Goal: Task Accomplishment & Management: Use online tool/utility

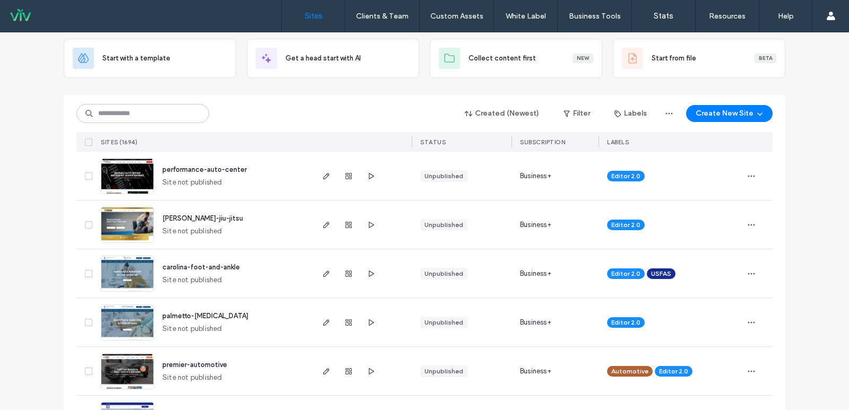
scroll to position [106, 0]
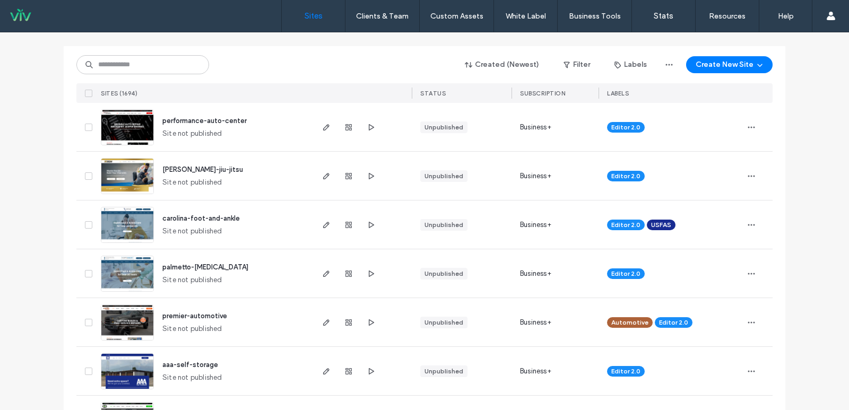
click at [188, 265] on span "palmetto-podiatry" at bounding box center [205, 267] width 86 height 8
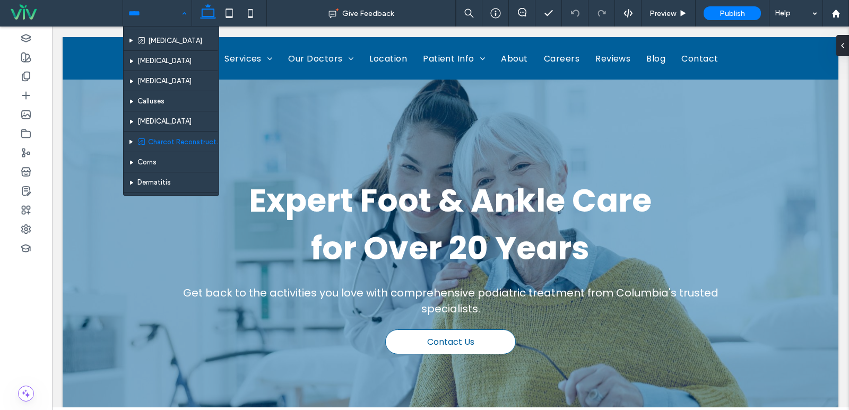
scroll to position [371, 0]
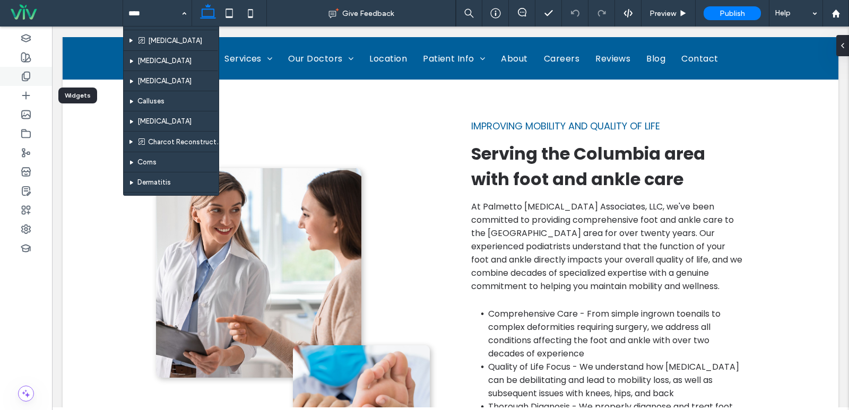
click at [28, 74] on icon at bounding box center [26, 76] width 11 height 11
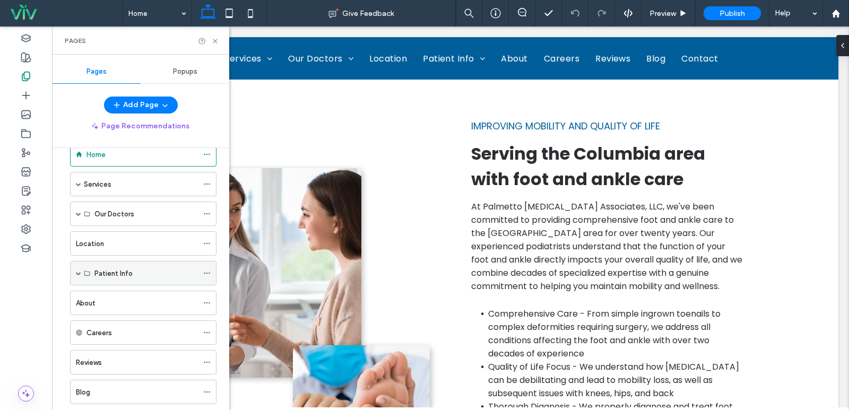
scroll to position [0, 0]
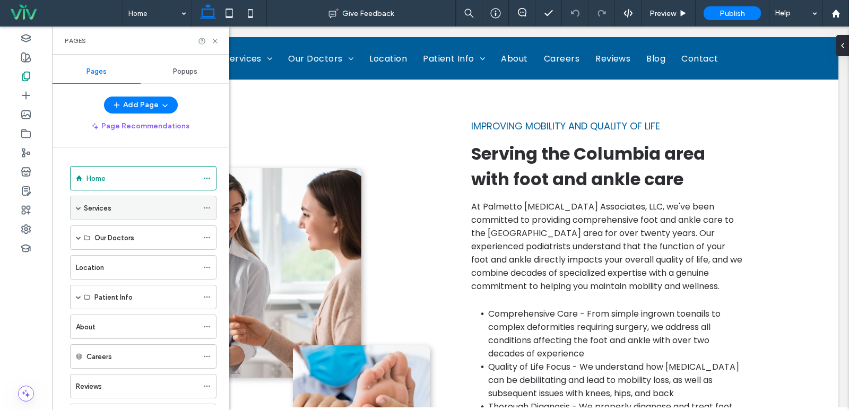
click at [78, 207] on span at bounding box center [78, 207] width 5 height 5
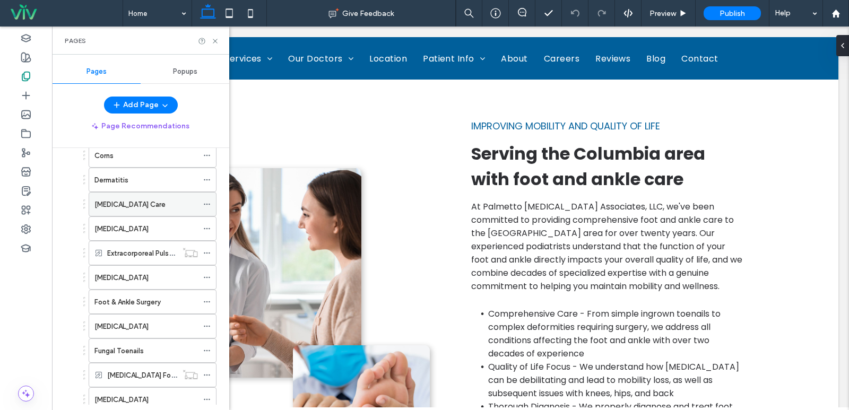
scroll to position [371, 0]
click at [162, 230] on div "[MEDICAL_DATA]" at bounding box center [145, 227] width 103 height 11
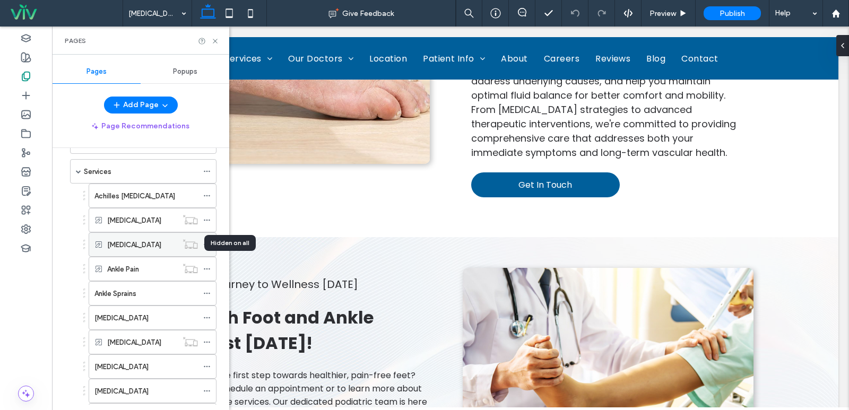
scroll to position [53, 0]
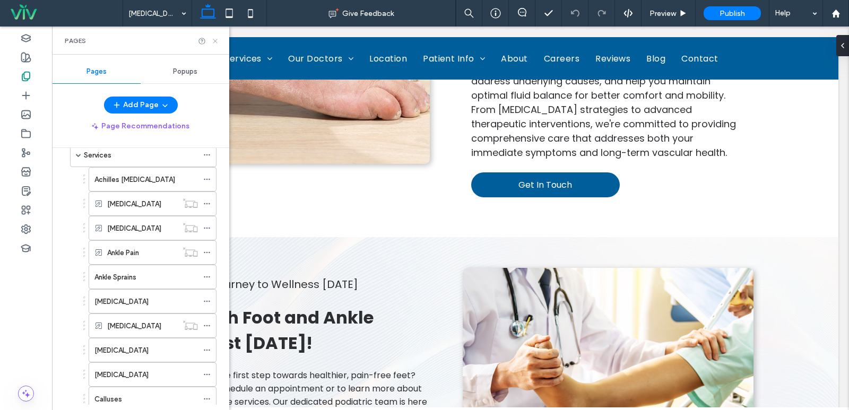
click at [213, 42] on icon at bounding box center [215, 41] width 8 height 8
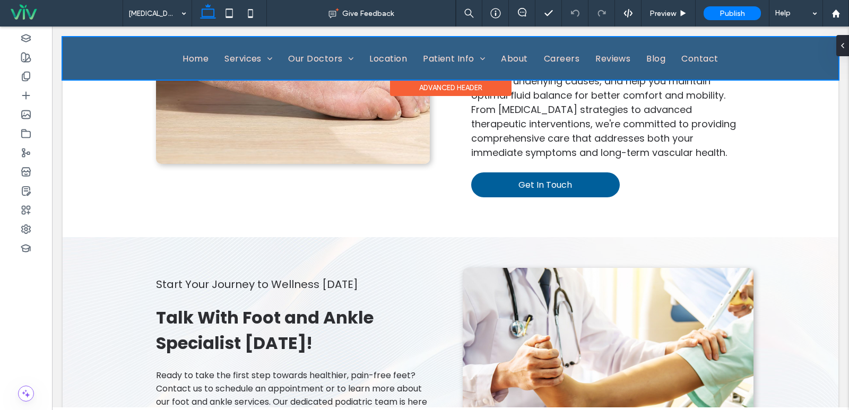
click at [256, 55] on div at bounding box center [451, 58] width 776 height 42
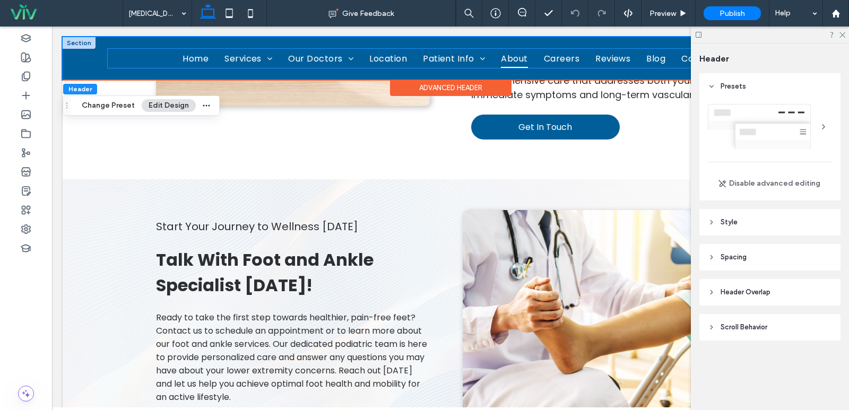
click at [507, 58] on span "About" at bounding box center [514, 58] width 27 height 19
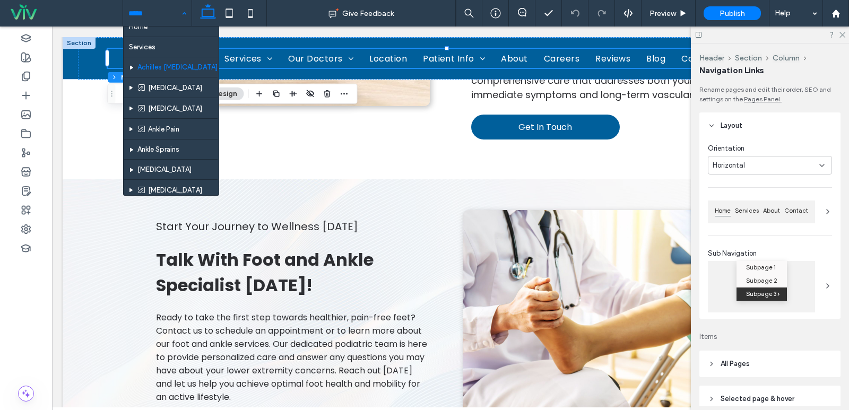
scroll to position [0, 0]
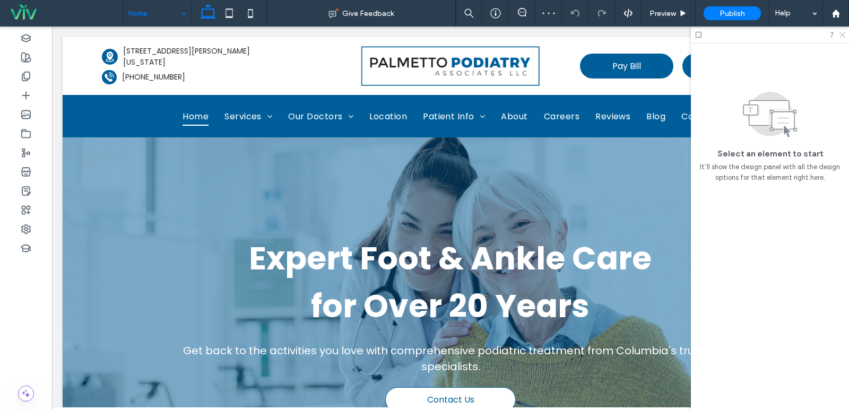
click at [842, 35] on use at bounding box center [842, 35] width 6 height 6
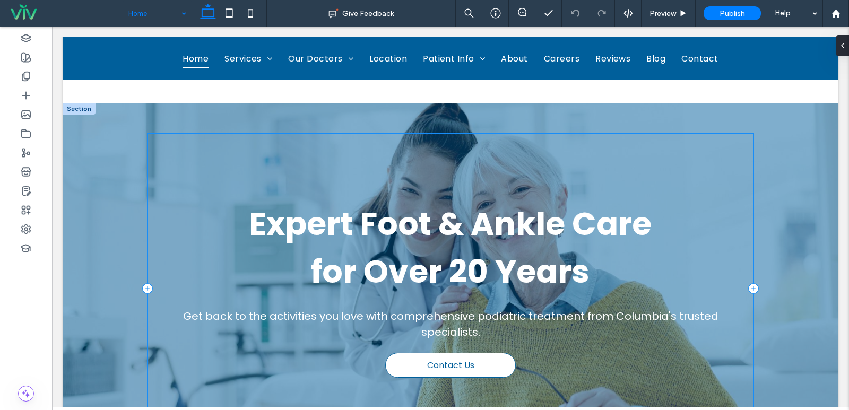
scroll to position [53, 0]
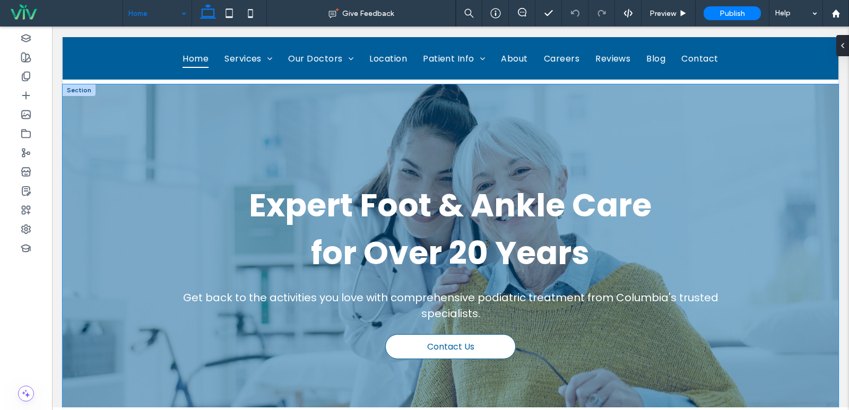
click at [104, 104] on div at bounding box center [451, 269] width 776 height 371
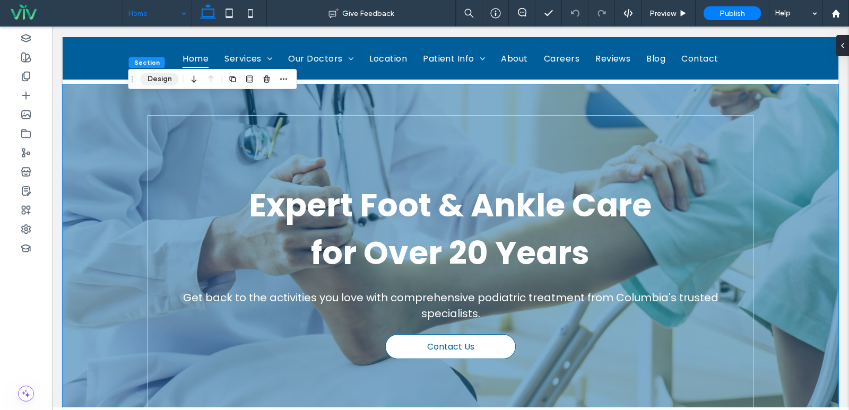
click at [159, 75] on button "Design" at bounding box center [160, 79] width 38 height 13
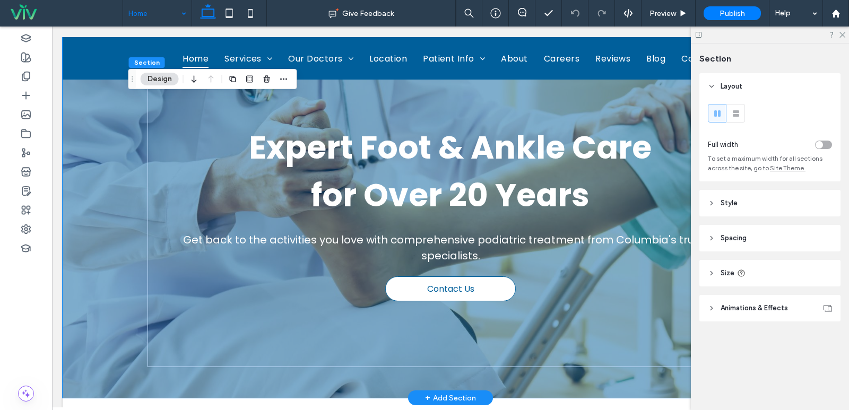
click at [731, 311] on span "Animations & Effects" at bounding box center [753, 308] width 67 height 11
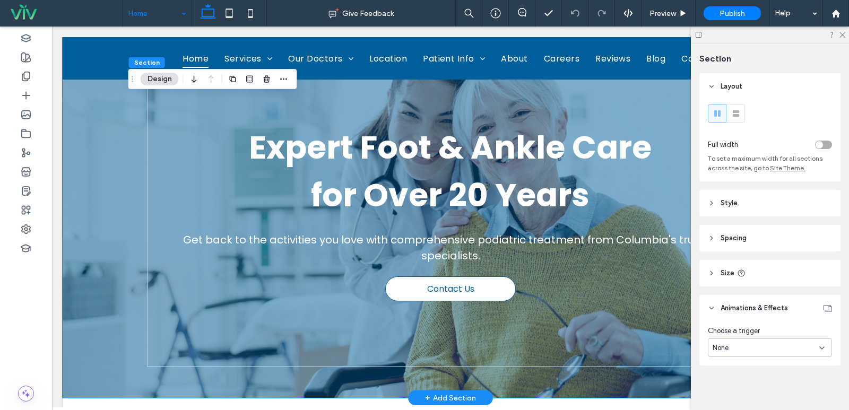
click at [732, 206] on span "Style" at bounding box center [728, 203] width 17 height 11
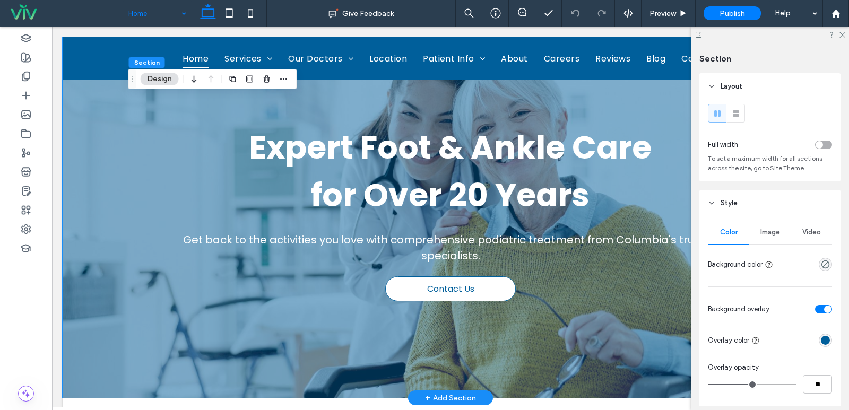
click at [771, 236] on span "Image" at bounding box center [770, 232] width 20 height 8
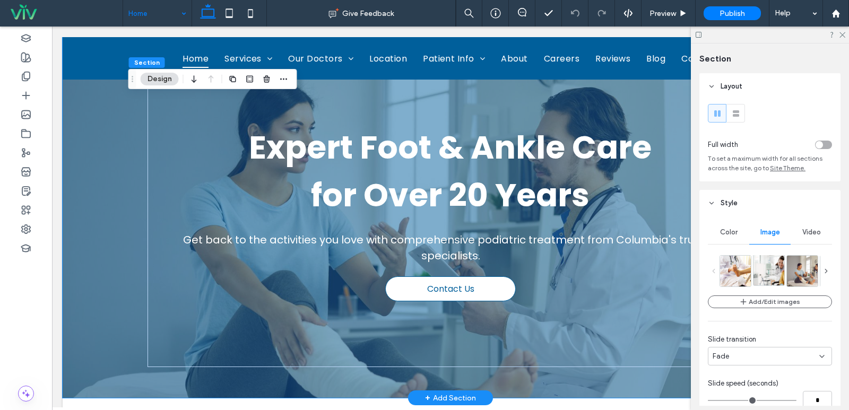
click at [766, 264] on img at bounding box center [782, 270] width 58 height 31
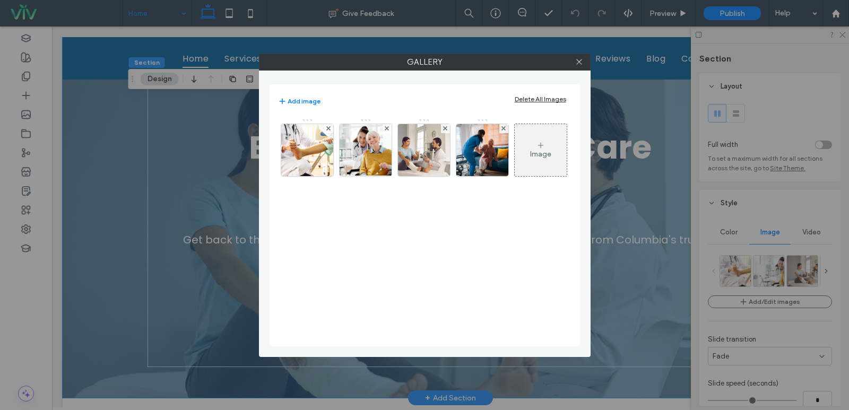
click at [533, 153] on div "Image" at bounding box center [540, 154] width 21 height 9
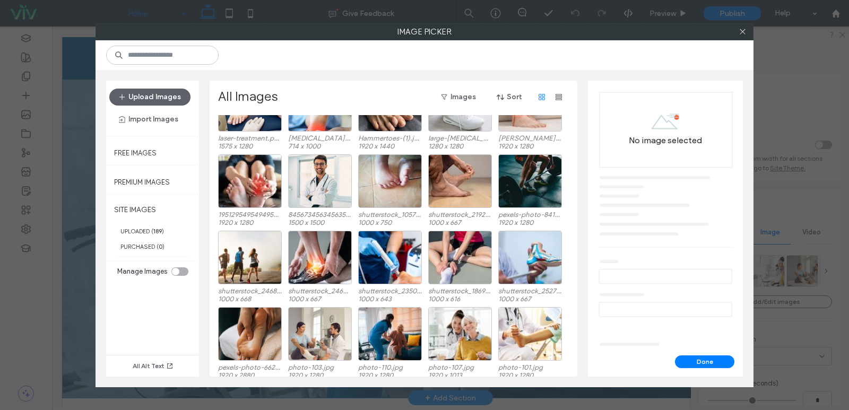
scroll to position [371, 0]
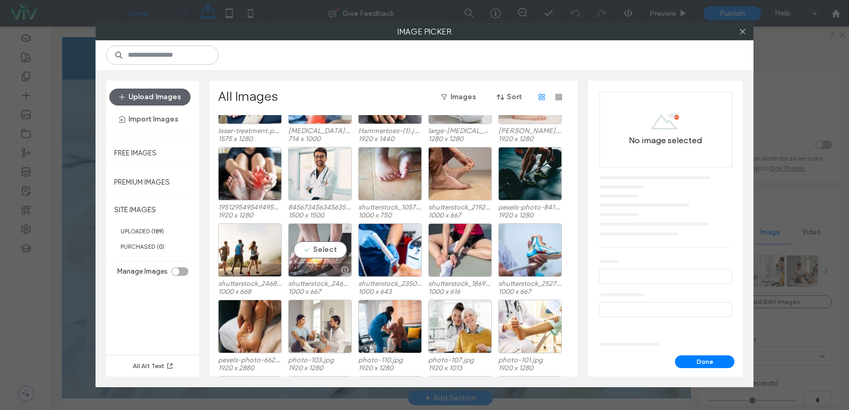
click at [316, 250] on div "Select" at bounding box center [320, 250] width 64 height 54
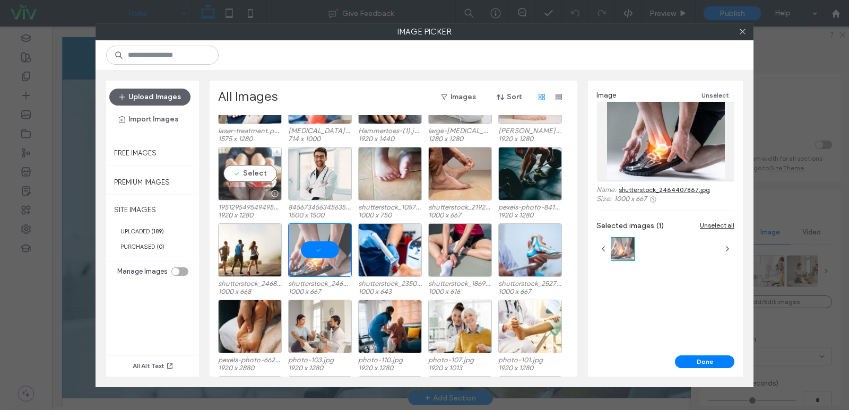
click at [251, 170] on div "Select" at bounding box center [250, 174] width 64 height 54
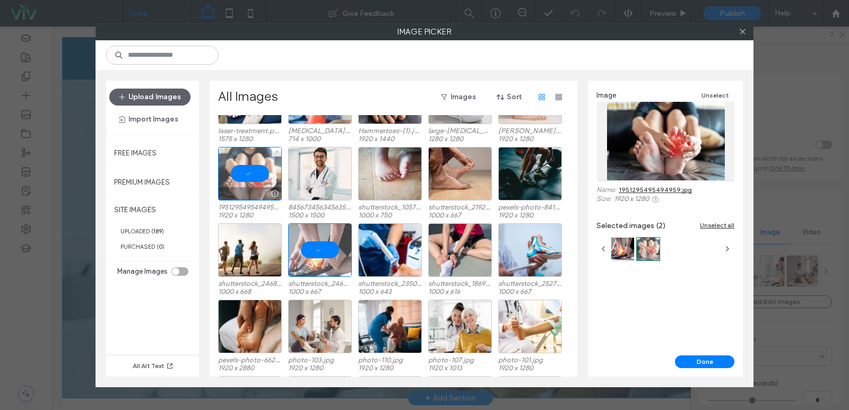
click at [254, 175] on div at bounding box center [250, 174] width 64 height 54
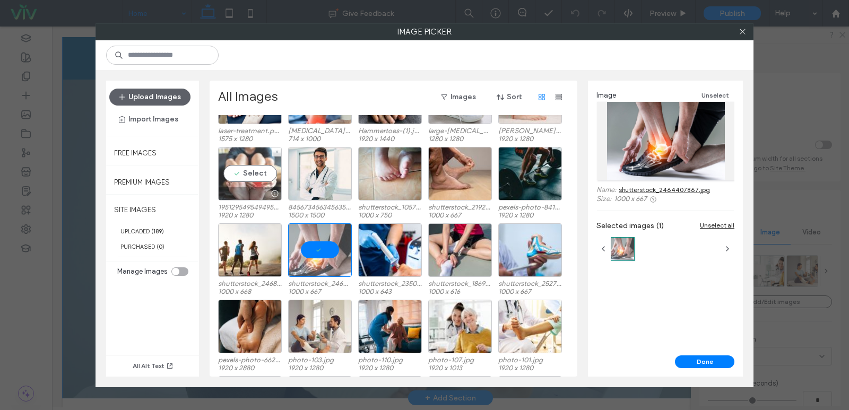
click at [254, 175] on div "Select" at bounding box center [250, 174] width 64 height 54
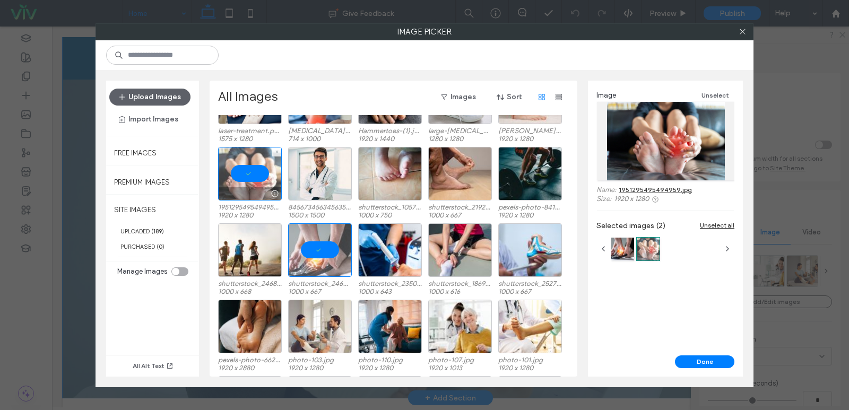
click at [249, 178] on div at bounding box center [250, 174] width 64 height 54
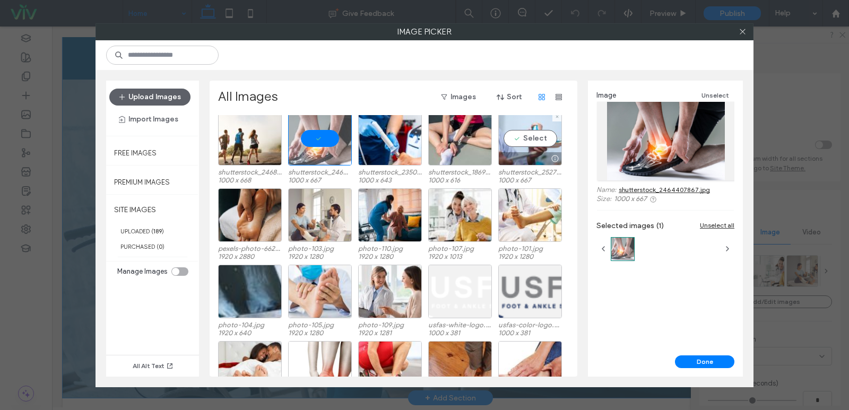
scroll to position [500, 0]
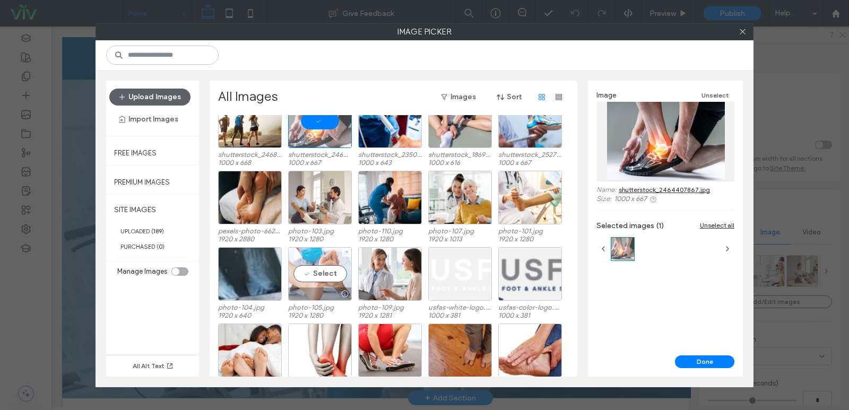
click at [319, 276] on div "Select" at bounding box center [320, 274] width 64 height 54
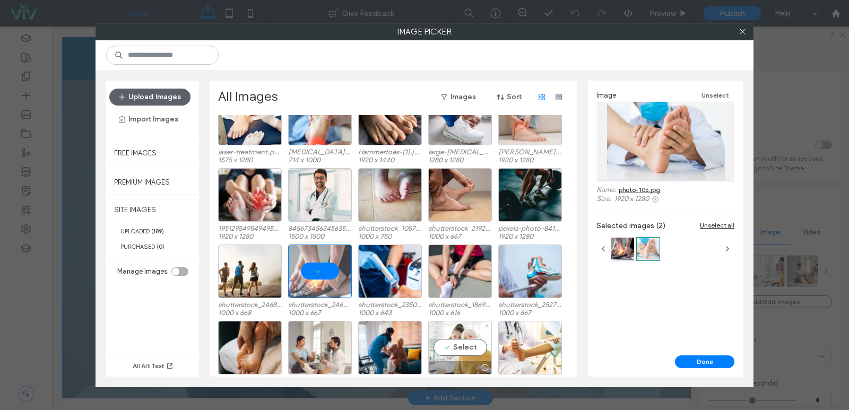
scroll to position [288, 0]
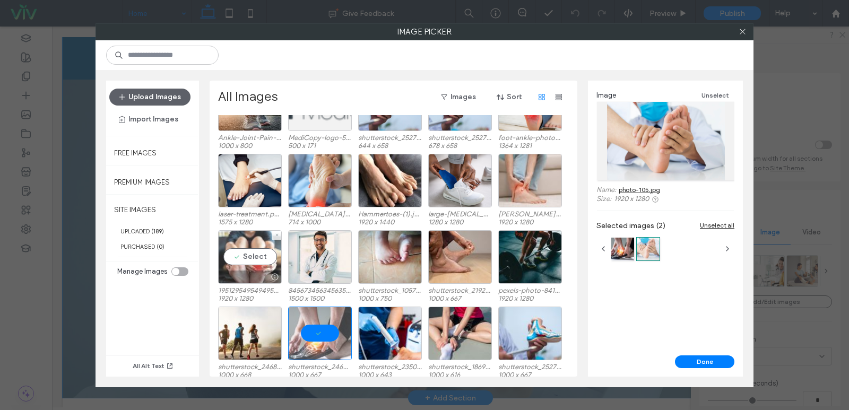
click at [246, 246] on div "Select" at bounding box center [250, 257] width 64 height 54
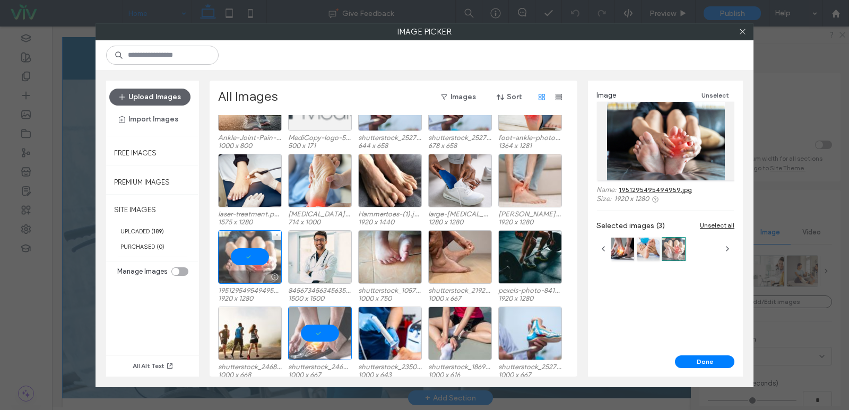
click at [257, 257] on div at bounding box center [250, 257] width 64 height 54
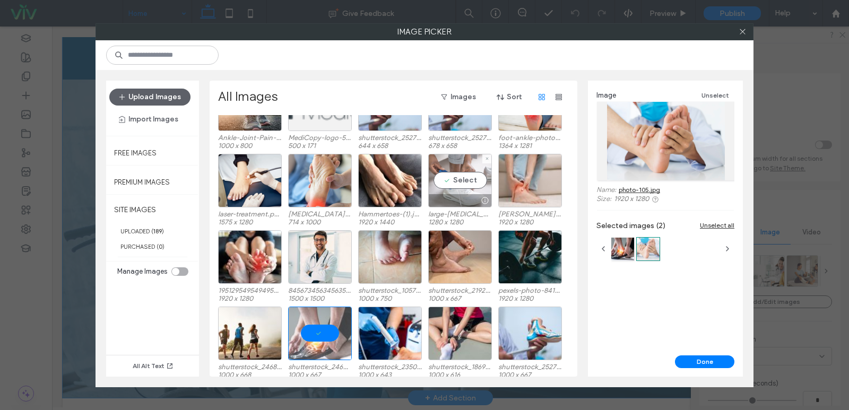
click at [476, 180] on div "Select" at bounding box center [460, 181] width 64 height 54
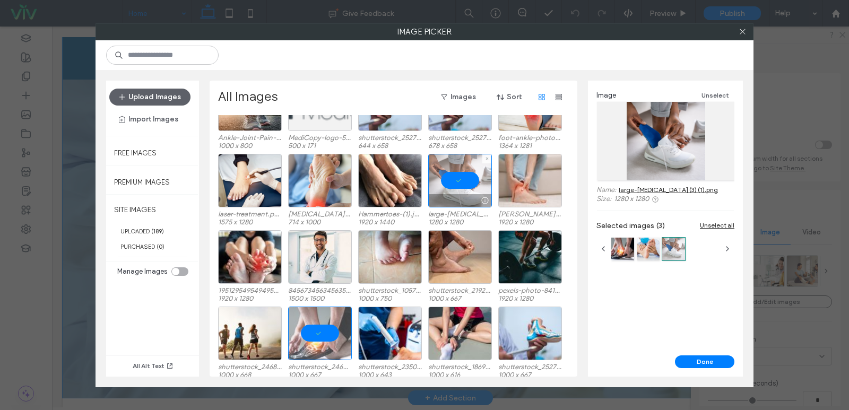
click at [476, 180] on div at bounding box center [460, 181] width 64 height 54
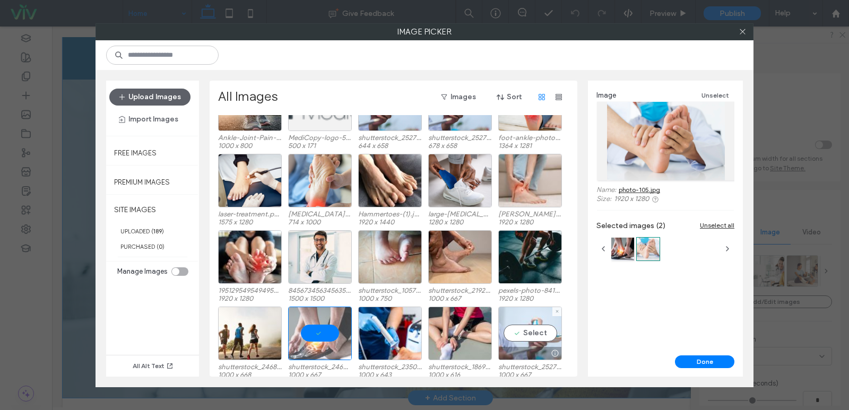
click at [541, 326] on div "Select" at bounding box center [530, 334] width 64 height 54
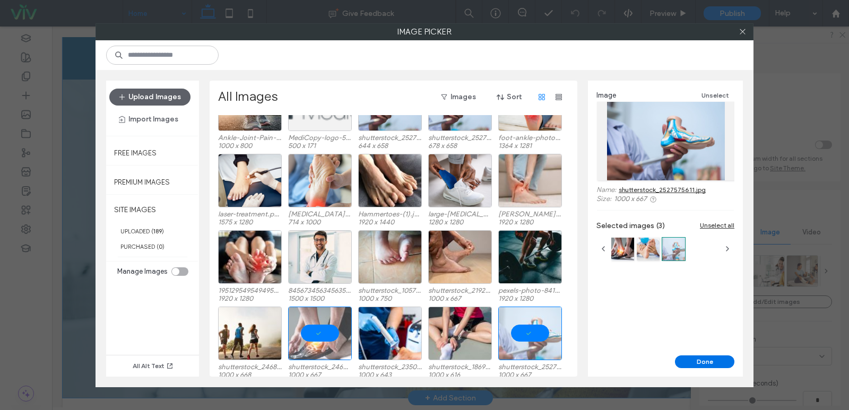
click at [700, 363] on button "Done" at bounding box center [704, 361] width 59 height 13
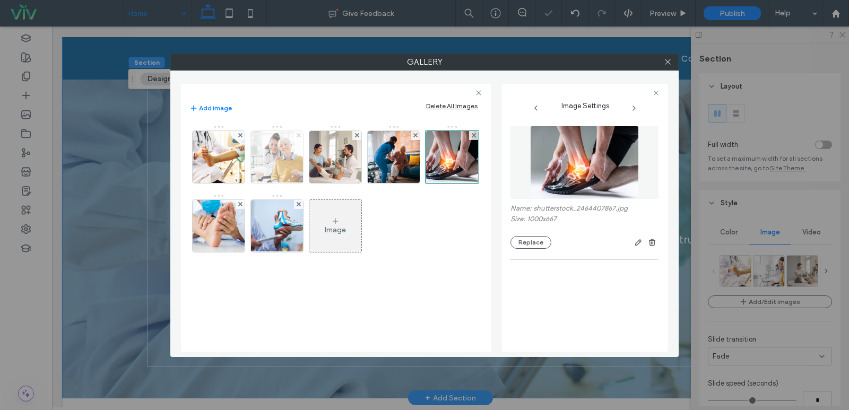
click at [297, 136] on icon at bounding box center [299, 135] width 4 height 4
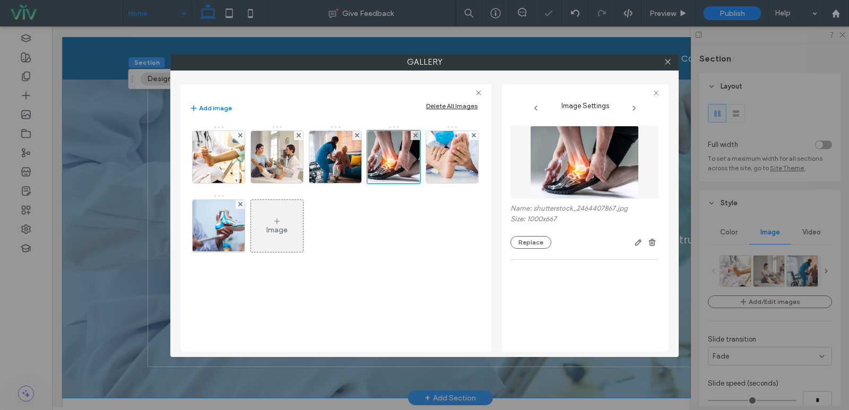
click at [297, 136] on icon at bounding box center [299, 135] width 4 height 4
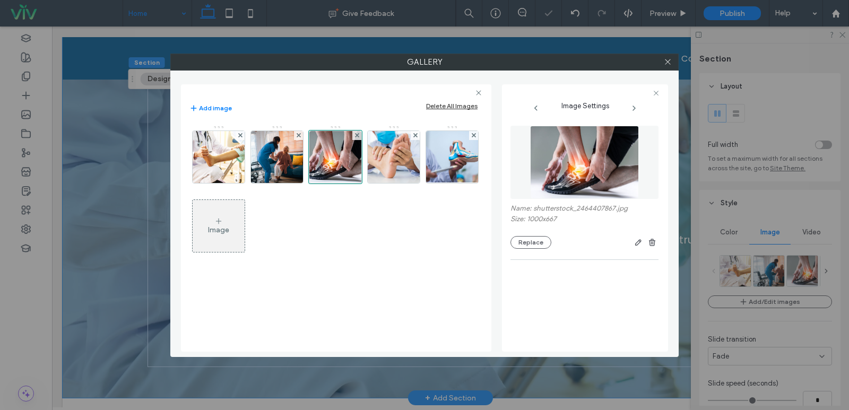
click at [297, 136] on icon at bounding box center [299, 135] width 4 height 4
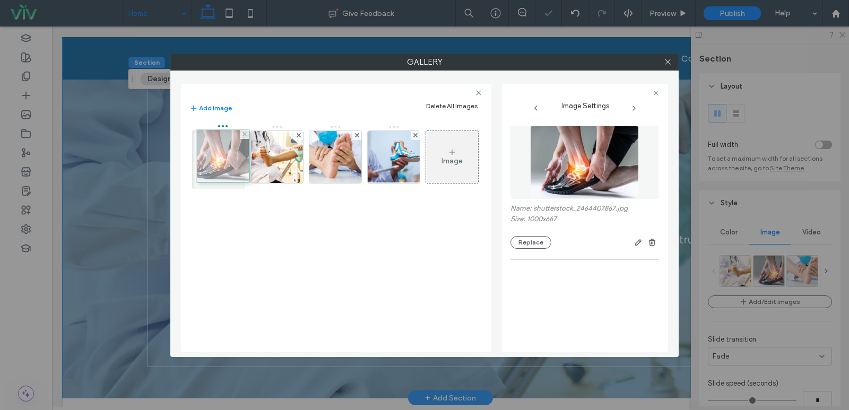
drag, startPoint x: 275, startPoint y: 158, endPoint x: 218, endPoint y: 156, distance: 56.8
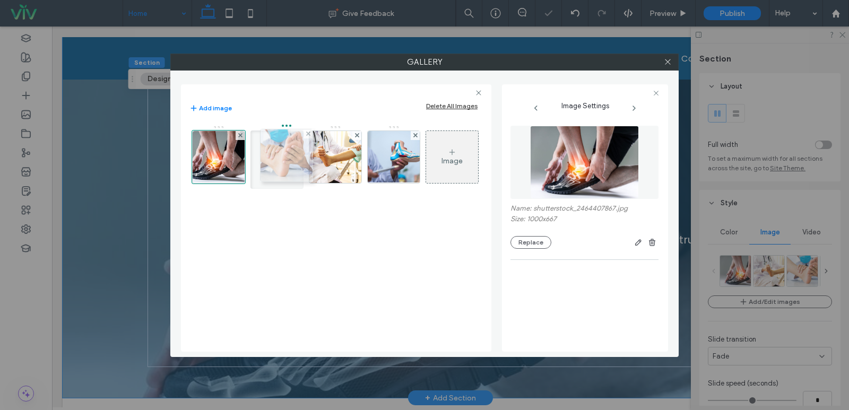
drag, startPoint x: 347, startPoint y: 168, endPoint x: 295, endPoint y: 166, distance: 51.5
click at [667, 59] on icon at bounding box center [668, 62] width 8 height 8
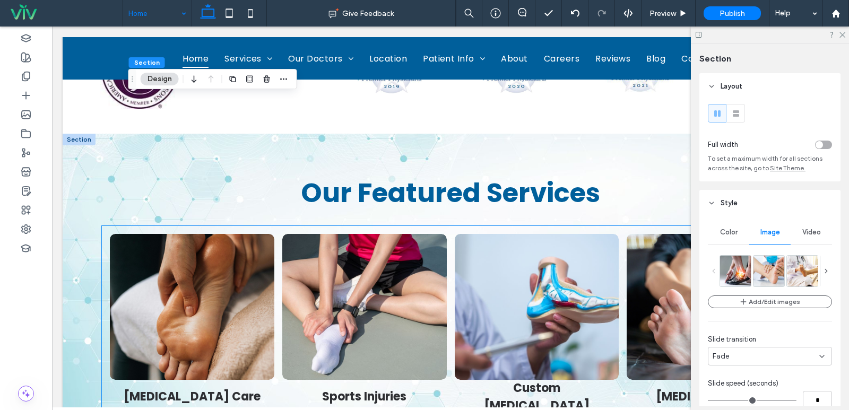
scroll to position [1114, 0]
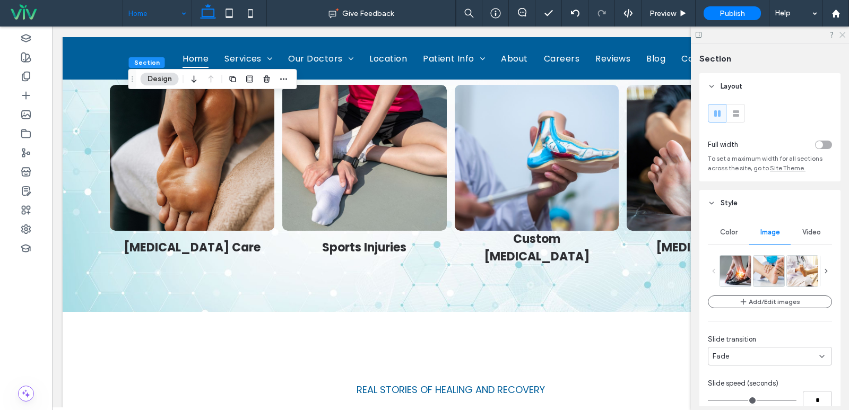
click at [844, 36] on icon at bounding box center [841, 34] width 7 height 7
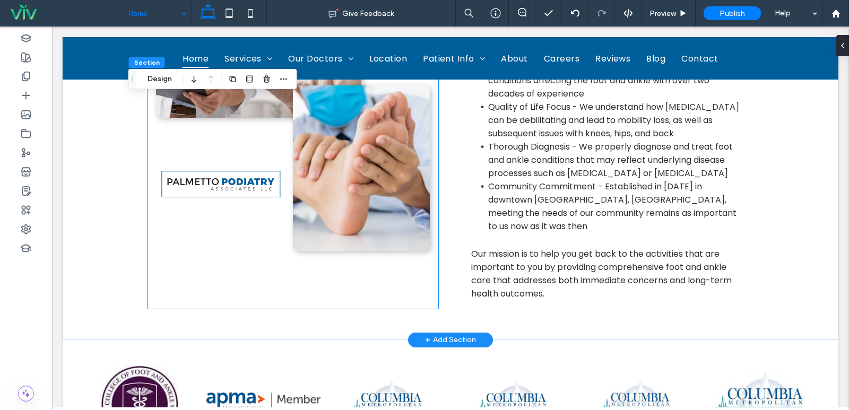
scroll to position [424, 0]
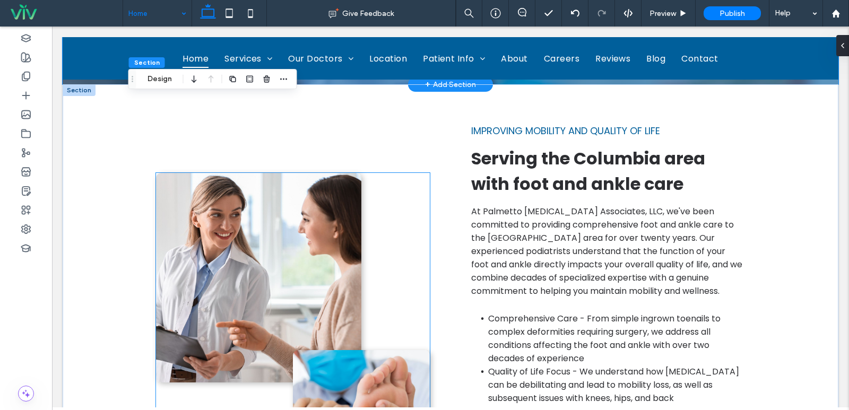
click at [248, 236] on img at bounding box center [258, 278] width 205 height 210
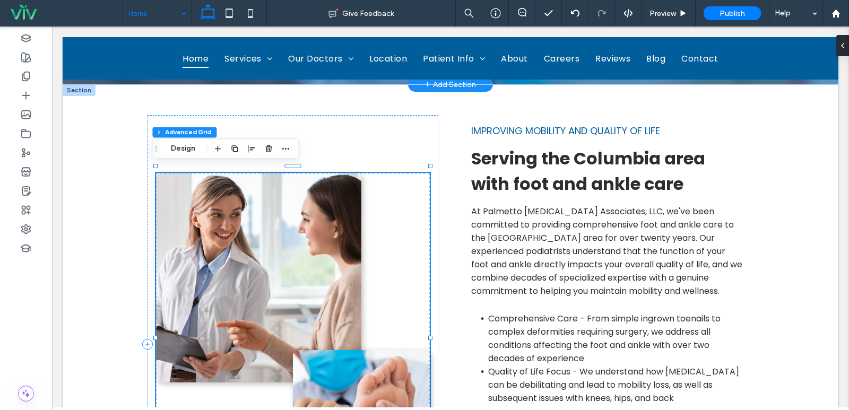
click at [248, 236] on img at bounding box center [258, 278] width 205 height 210
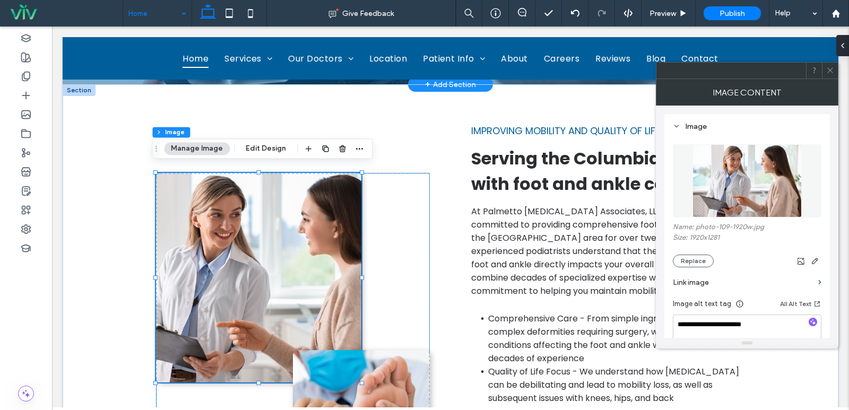
type input "**"
click at [698, 173] on img at bounding box center [746, 180] width 109 height 73
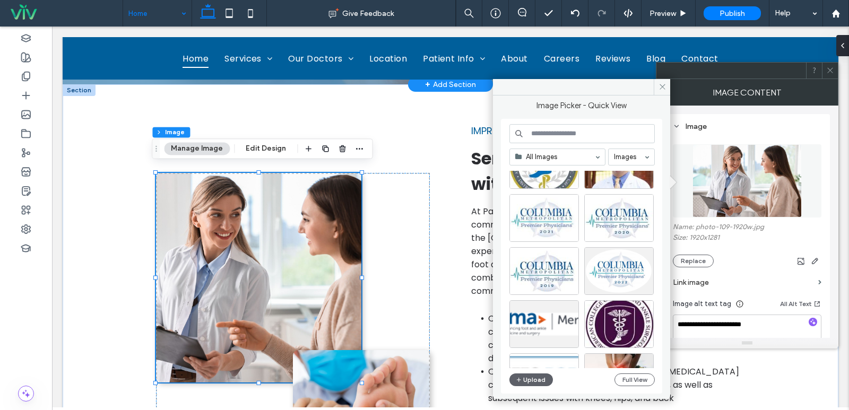
scroll to position [0, 0]
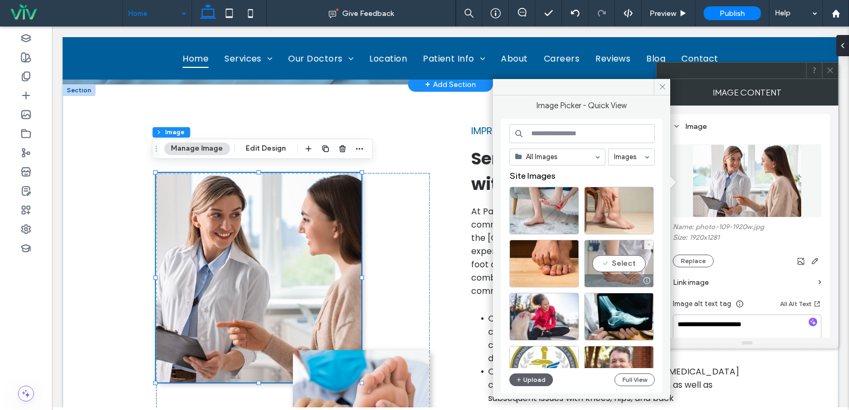
click at [625, 265] on div "Select" at bounding box center [618, 264] width 69 height 48
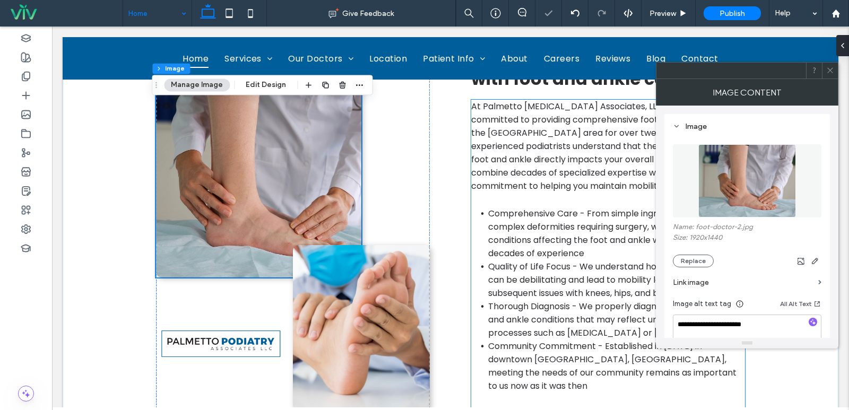
scroll to position [530, 0]
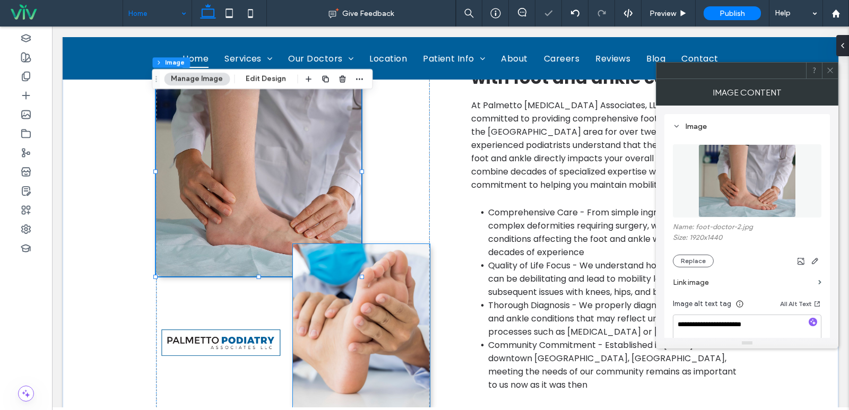
click at [379, 309] on img at bounding box center [361, 327] width 137 height 166
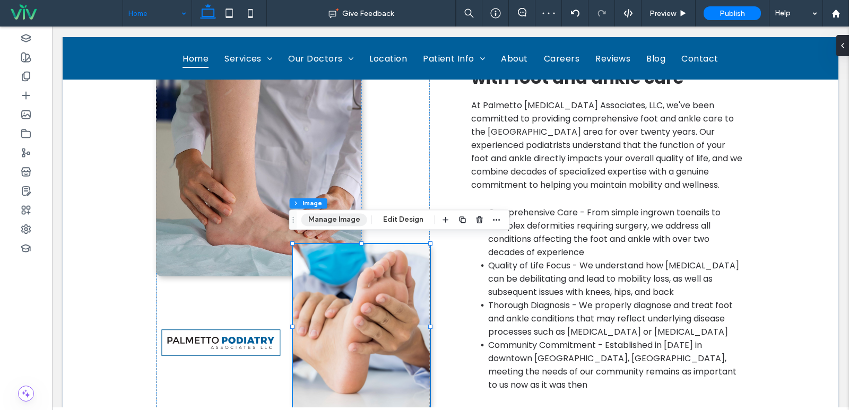
click at [319, 221] on button "Manage Image" at bounding box center [334, 219] width 66 height 13
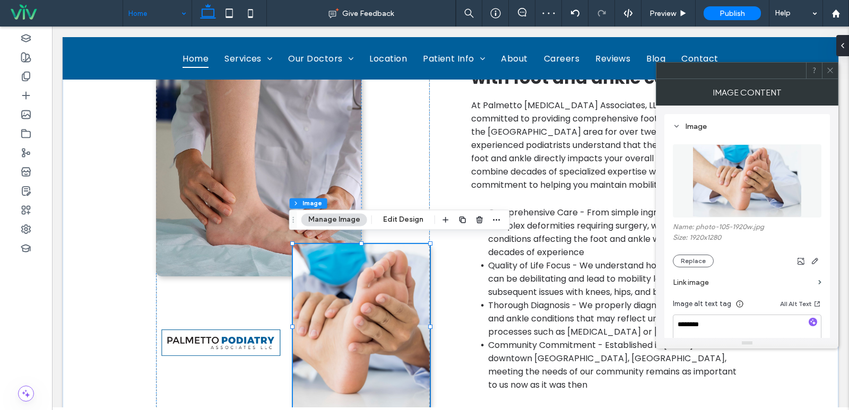
click at [715, 186] on img at bounding box center [746, 180] width 109 height 73
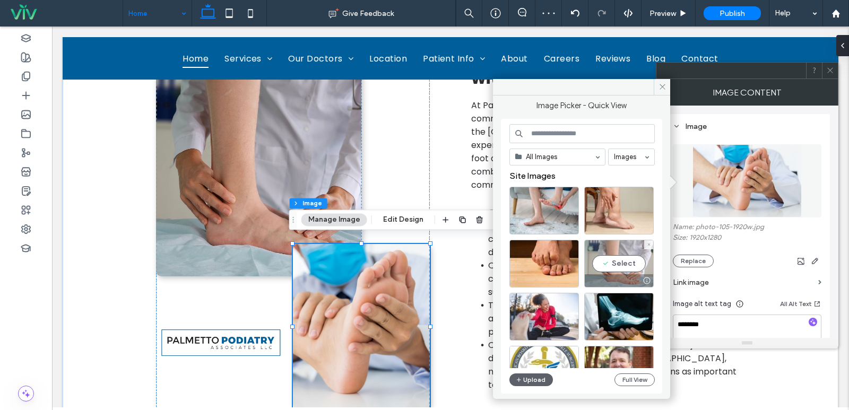
click at [619, 265] on div "Select" at bounding box center [618, 264] width 69 height 48
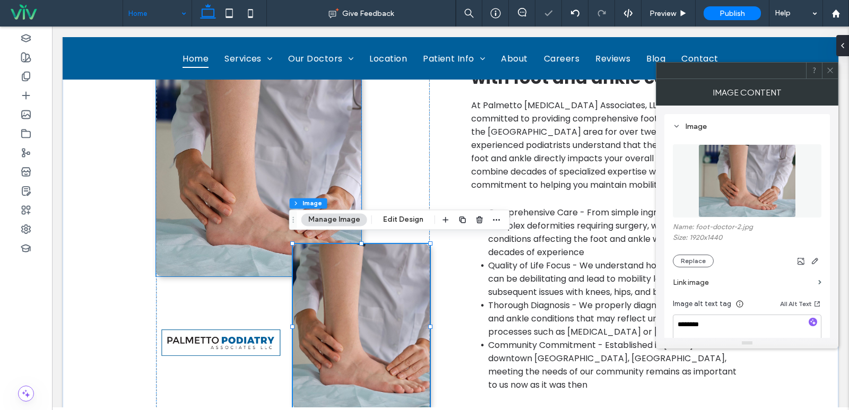
click at [279, 159] on img at bounding box center [258, 172] width 205 height 210
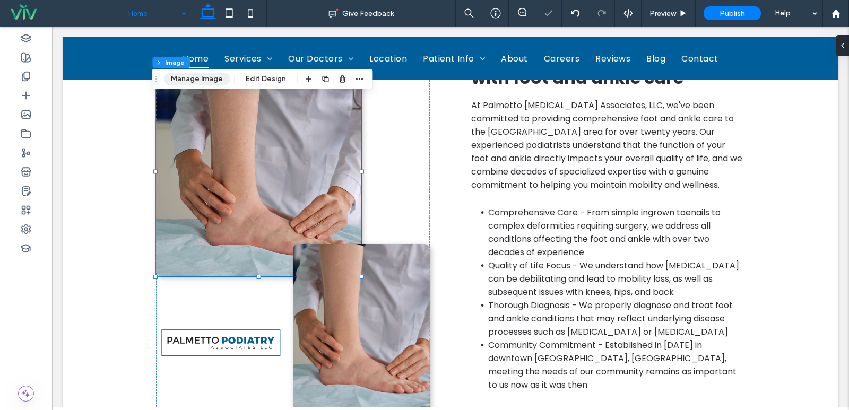
click at [213, 81] on button "Manage Image" at bounding box center [197, 79] width 66 height 13
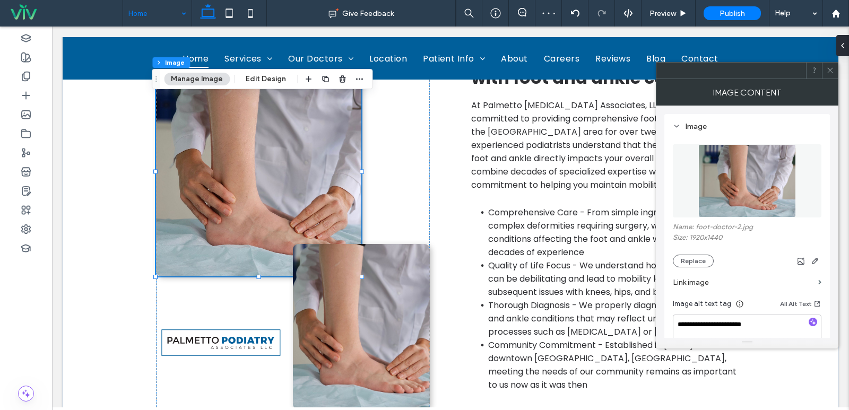
click at [749, 195] on img at bounding box center [746, 180] width 97 height 73
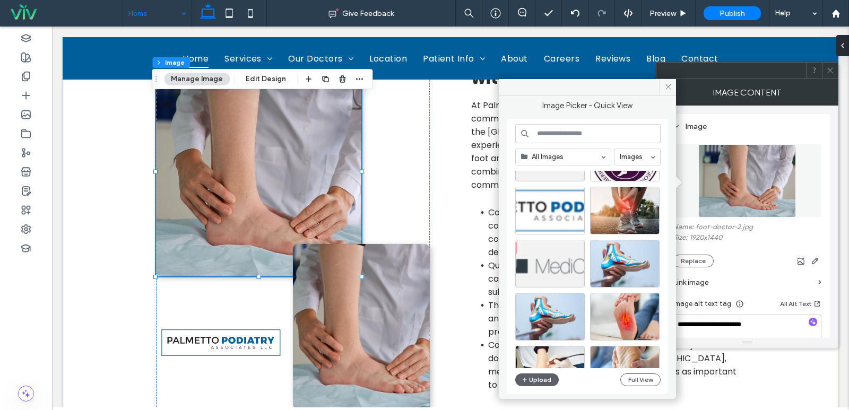
scroll to position [318, 0]
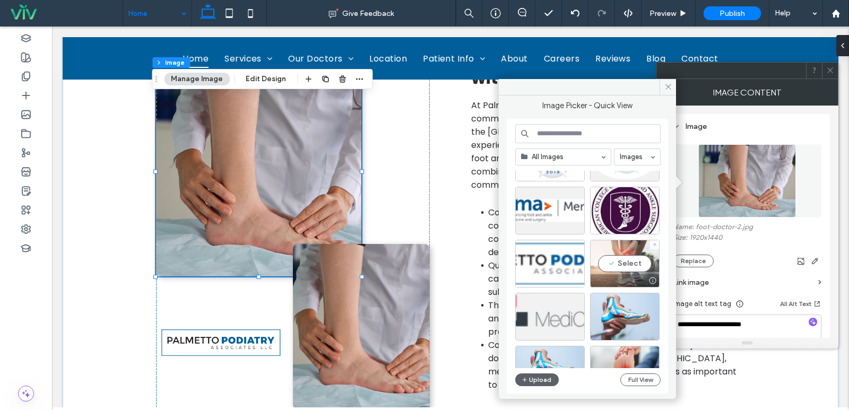
click at [635, 258] on div "Select" at bounding box center [624, 264] width 69 height 48
